Goal: Information Seeking & Learning: Learn about a topic

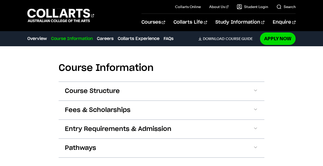
scroll to position [595, 0]
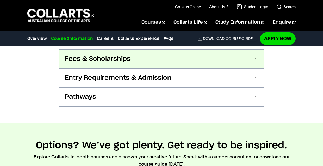
click at [94, 55] on span "Fees & Scholarships" at bounding box center [98, 59] width 66 height 8
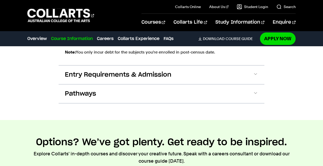
scroll to position [788, 0]
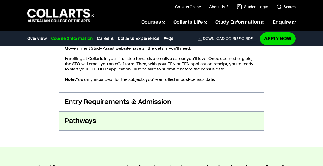
click at [86, 124] on span "Pathways" at bounding box center [80, 121] width 31 height 8
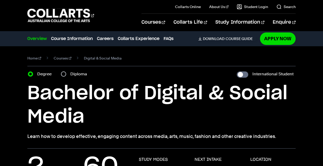
scroll to position [0, 0]
click at [106, 58] on span "Digital & Social Media" at bounding box center [103, 58] width 38 height 7
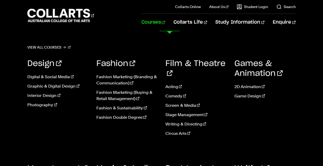
click at [165, 20] on link "Courses" at bounding box center [153, 22] width 24 height 17
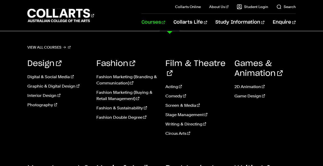
click at [165, 24] on link "Courses" at bounding box center [153, 22] width 24 height 17
click at [45, 105] on link "Photography" at bounding box center [57, 105] width 61 height 6
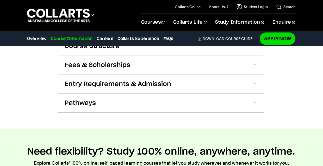
scroll to position [678, 0]
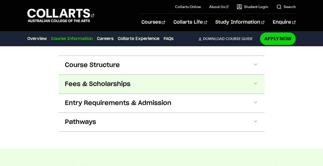
click at [93, 80] on span "Fees & Scholarships" at bounding box center [98, 84] width 66 height 8
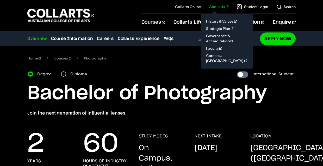
scroll to position [0, 0]
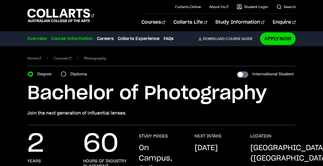
click at [81, 41] on link "Course Information" at bounding box center [72, 39] width 42 height 6
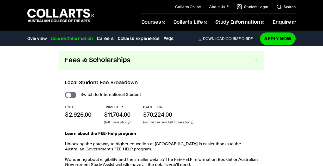
scroll to position [682, 0]
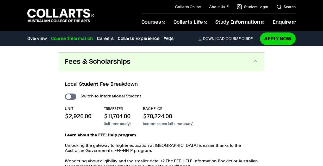
click at [73, 81] on div "Local Student Fee Breakdown Switch to International Student UNIT $2,926.00 TRIM…" at bounding box center [162, 141] width 206 height 140
click at [73, 94] on input "International Student" at bounding box center [70, 97] width 11 height 6
checkbox input "true"
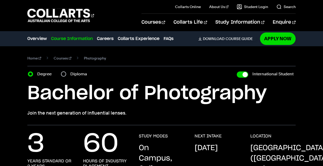
scroll to position [682, 0]
